Goal: Task Accomplishment & Management: Manage account settings

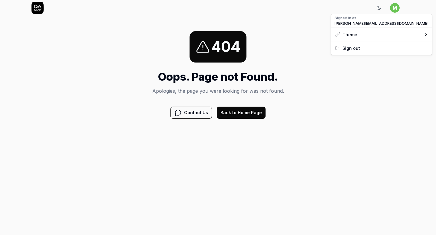
click at [394, 10] on html "Sign In m Sign In 404 Oops. Page not Found. Apologies, the page you were lookin…" at bounding box center [218, 67] width 436 height 134
click at [359, 23] on span "[PERSON_NAME][EMAIL_ADDRESS][DOMAIN_NAME]" at bounding box center [381, 23] width 94 height 5
click at [35, 10] on icon at bounding box center [37, 8] width 12 height 12
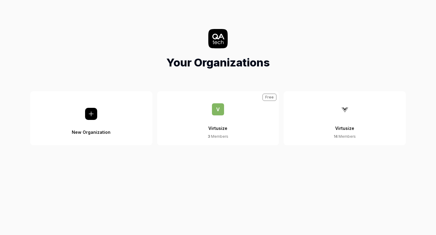
click at [342, 126] on div "Virtusize" at bounding box center [344, 125] width 19 height 18
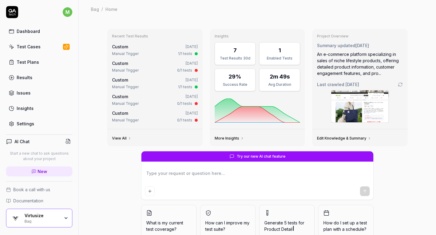
click at [22, 126] on div "Settings" at bounding box center [26, 124] width 18 height 6
type textarea "*"
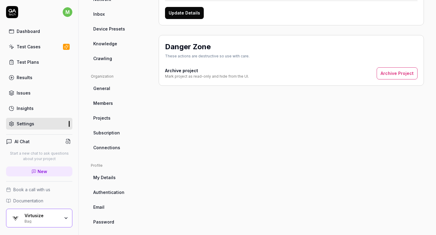
scroll to position [120, 0]
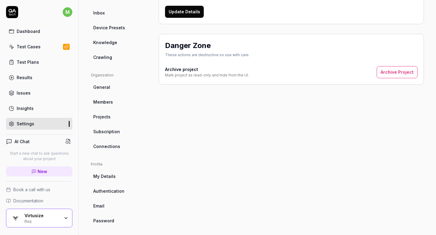
click at [113, 131] on span "Subscription" at bounding box center [106, 132] width 27 height 6
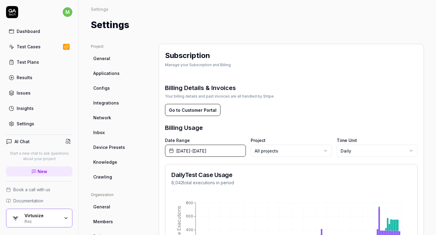
click at [184, 111] on button "Go to Customer Portal" at bounding box center [192, 110] width 55 height 12
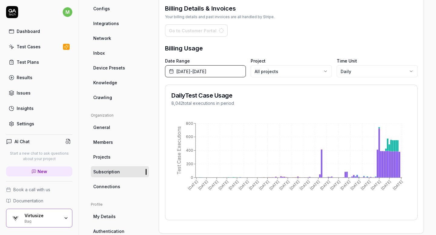
scroll to position [123, 0]
